Goal: Task Accomplishment & Management: Manage account settings

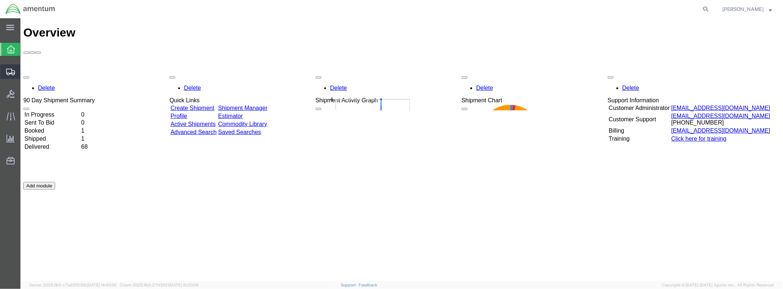
click at [9, 69] on icon at bounding box center [10, 72] width 9 height 7
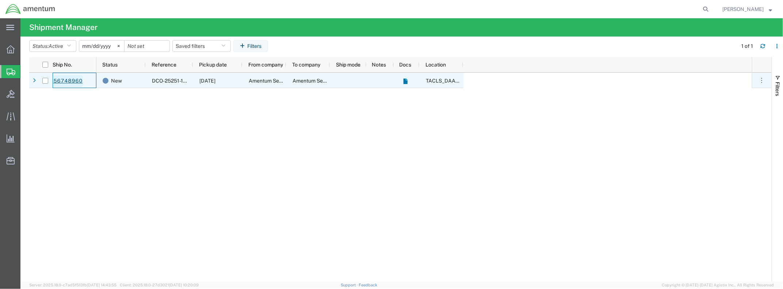
click at [60, 79] on link "56748960" at bounding box center [68, 81] width 30 height 12
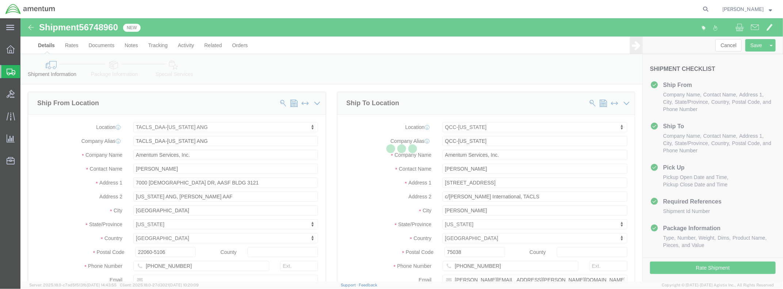
select select "42744"
select select "42668"
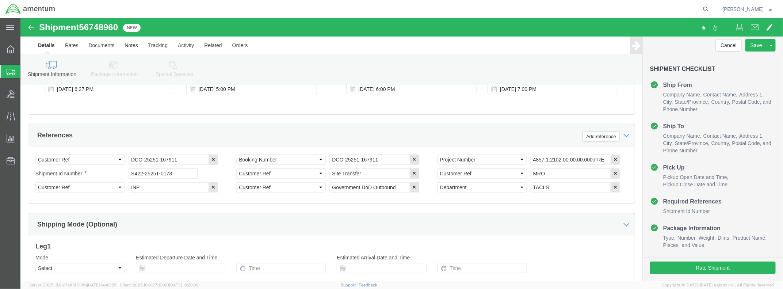
scroll to position [328, 0]
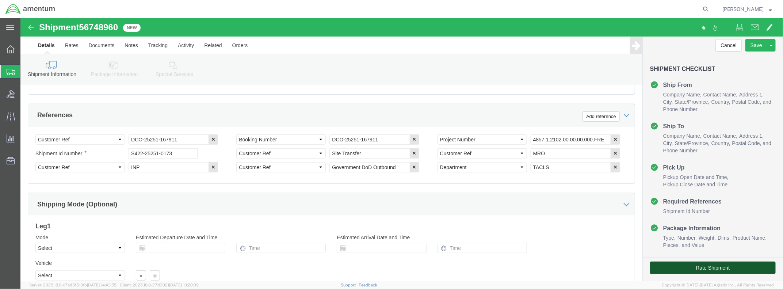
click button "Rate Shipment"
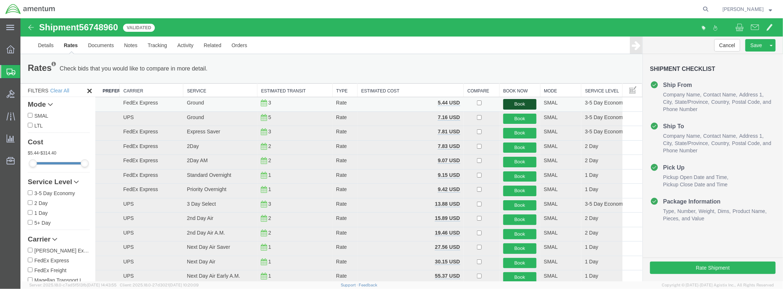
click at [523, 103] on button "Book" at bounding box center [520, 104] width 34 height 11
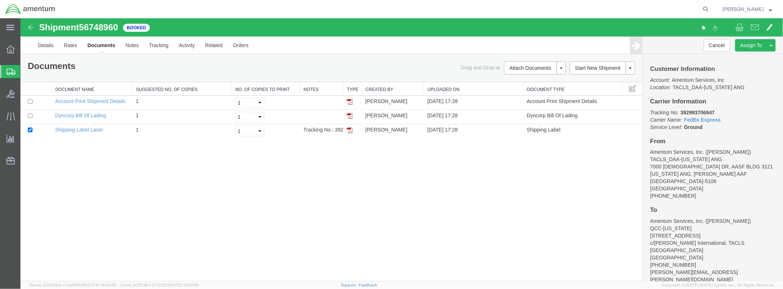
drag, startPoint x: 350, startPoint y: 129, endPoint x: 345, endPoint y: 153, distance: 24.5
click at [350, 129] on img at bounding box center [350, 130] width 6 height 6
click at [132, 45] on link "Notes" at bounding box center [132, 45] width 24 height 18
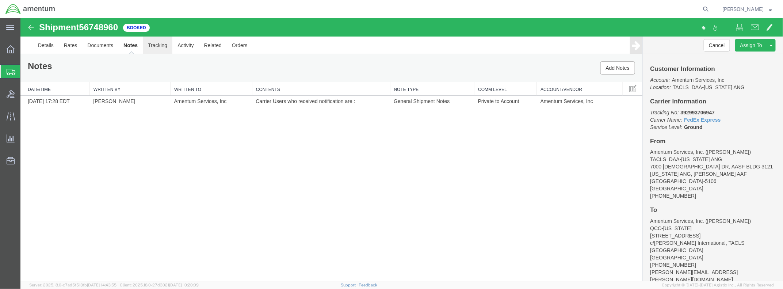
click at [160, 45] on link "Tracking" at bounding box center [158, 45] width 30 height 18
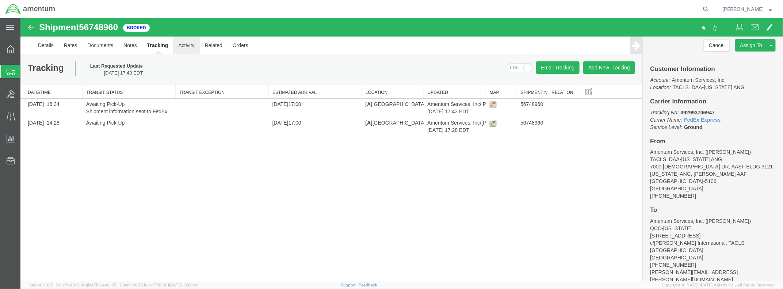
click at [187, 44] on link "Activity" at bounding box center [186, 45] width 26 height 18
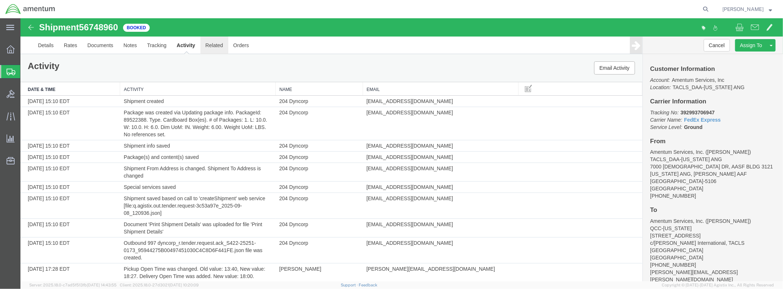
click at [213, 44] on link "Related" at bounding box center [214, 45] width 28 height 18
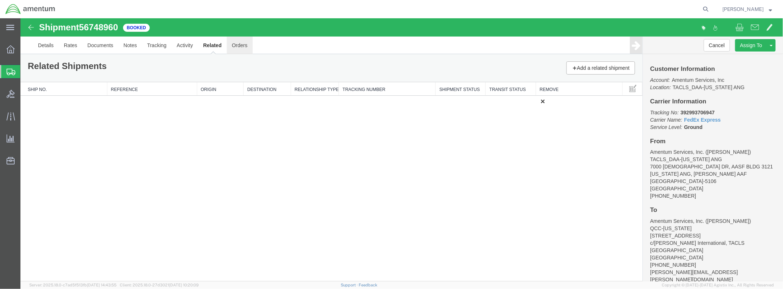
click at [235, 43] on link "Orders" at bounding box center [240, 45] width 26 height 18
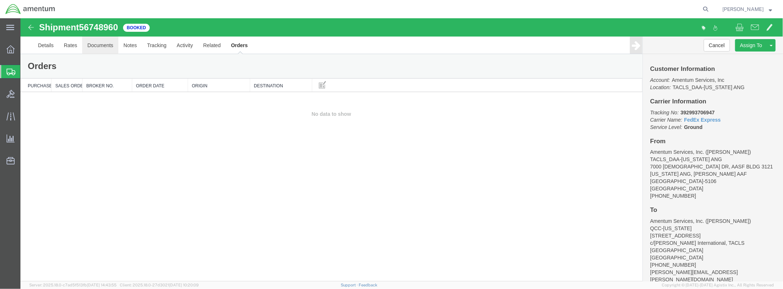
click at [103, 45] on link "Documents" at bounding box center [100, 45] width 36 height 18
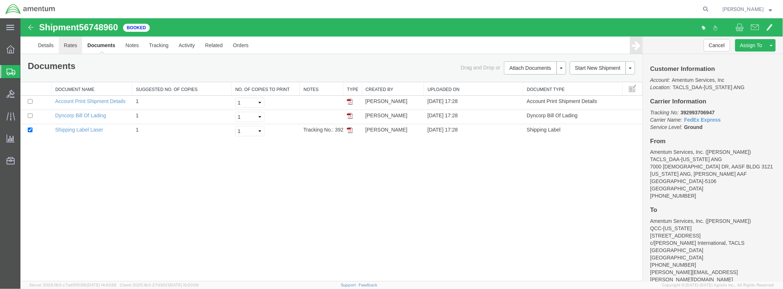
click at [73, 45] on link "Rates" at bounding box center [70, 45] width 24 height 18
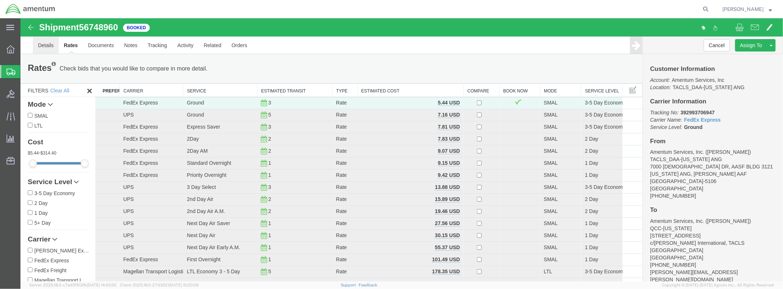
click at [44, 43] on link "Details" at bounding box center [46, 45] width 26 height 18
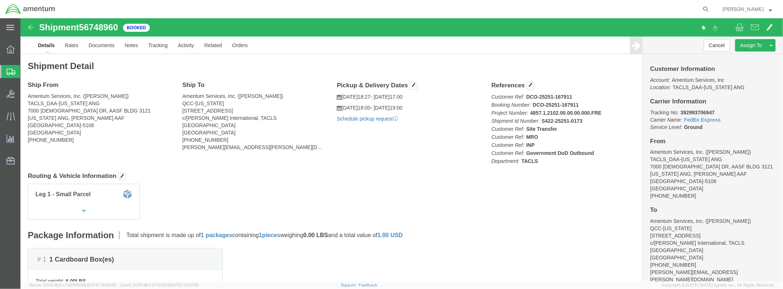
click link "Schedule pickup request"
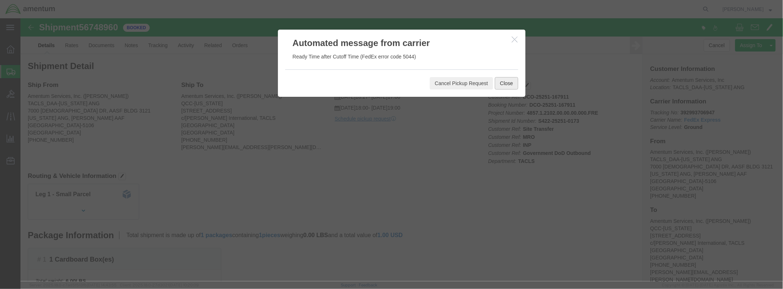
click button "Close"
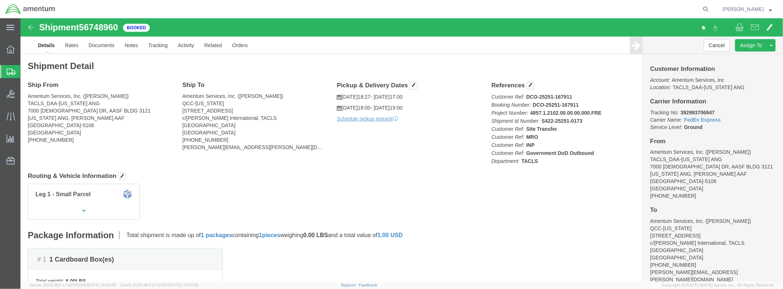
click icon
click span "18:27"
click button "button"
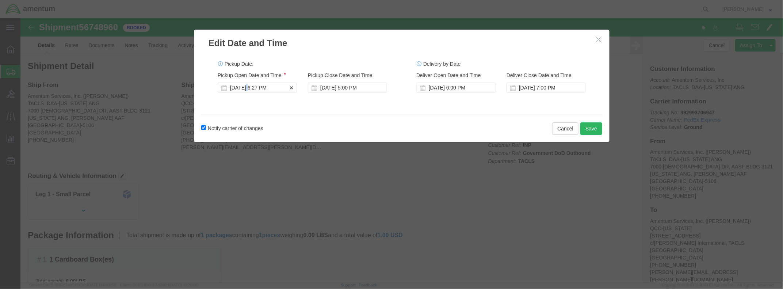
click div "[DATE] 6:27 PM"
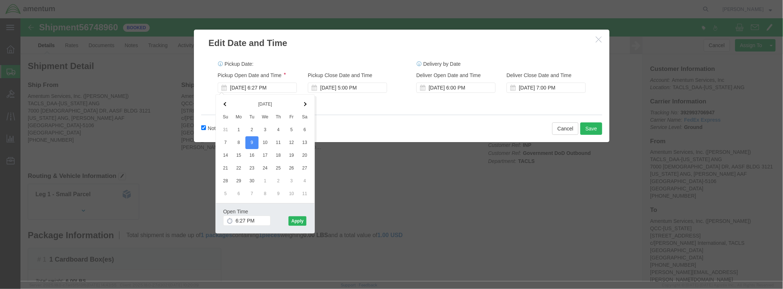
click div "Notify carrier of changes Cancel Save"
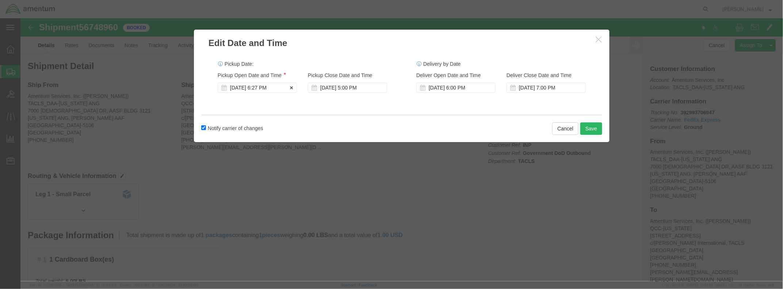
click div "[DATE] 6:27 PM"
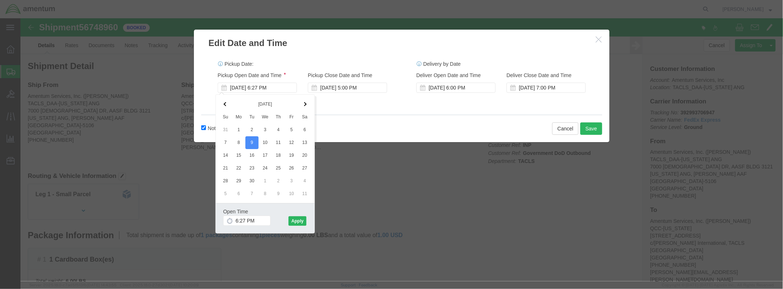
click icon
click input "6:27 PM"
drag, startPoint x: 234, startPoint y: 202, endPoint x: 227, endPoint y: 202, distance: 7.0
click input "8:27 PM"
type input "8:00 AM"
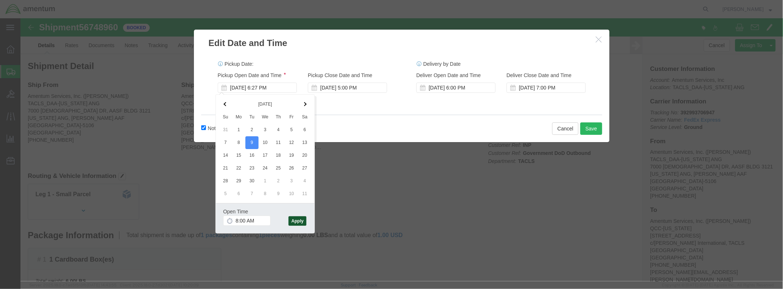
click button "Apply"
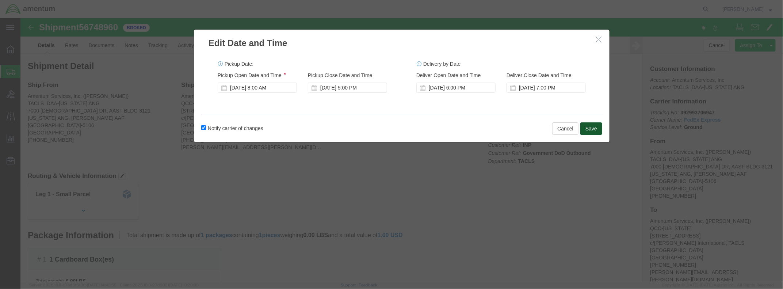
click button "Save"
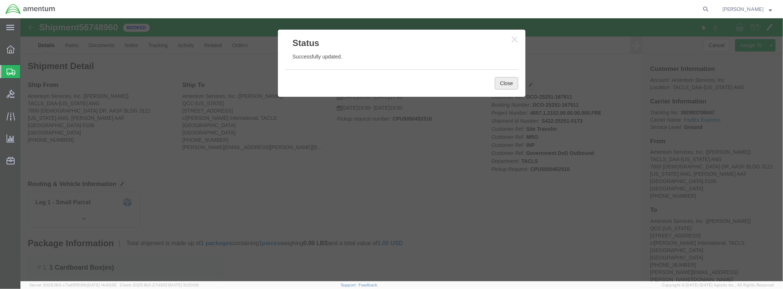
click button "Close"
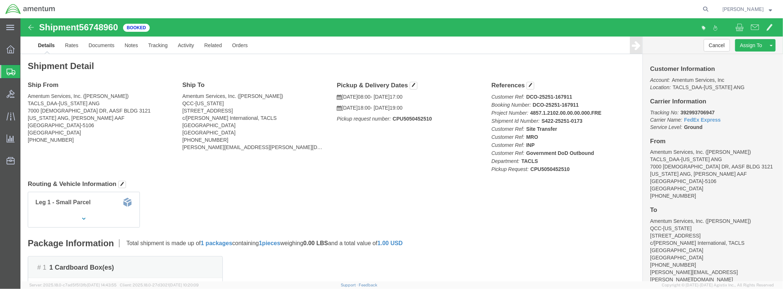
click at [772, 9] on strong "button" at bounding box center [771, 9] width 3 height 3
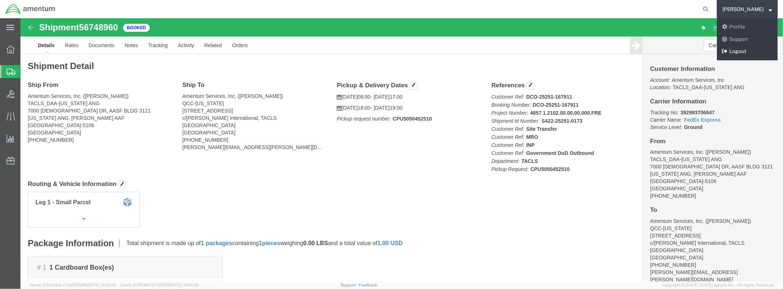
click at [746, 49] on link "Logout" at bounding box center [747, 51] width 61 height 12
